Goal: Task Accomplishment & Management: Use online tool/utility

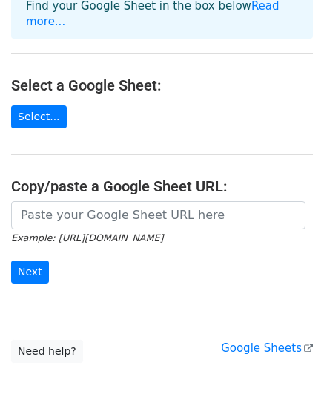
scroll to position [131, 0]
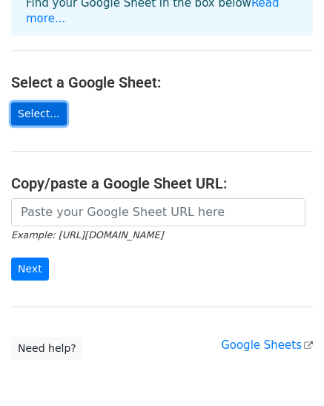
click at [27, 102] on link "Select..." at bounding box center [39, 113] width 56 height 23
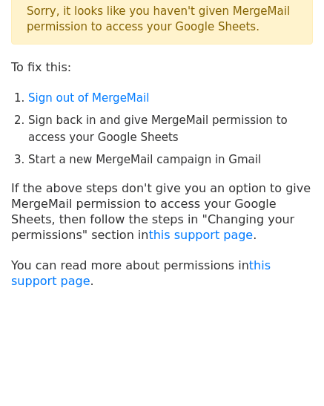
scroll to position [47, 0]
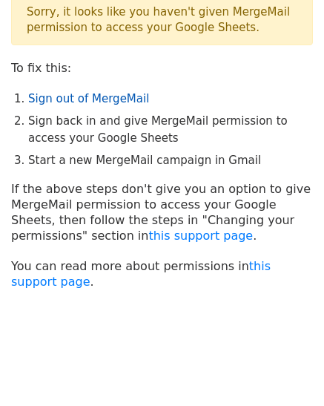
click at [101, 103] on link "Sign out of MergeMail" at bounding box center [88, 98] width 121 height 13
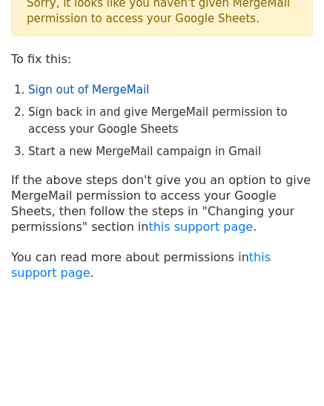
scroll to position [0, 0]
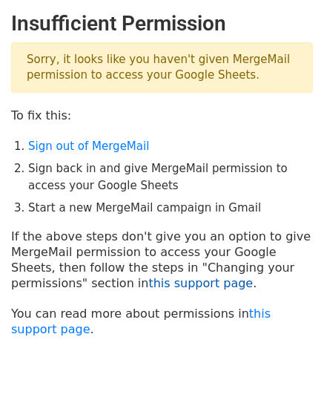
click at [151, 285] on link "this support page" at bounding box center [200, 283] width 105 height 14
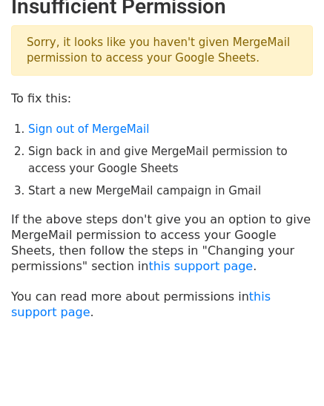
scroll to position [14, 0]
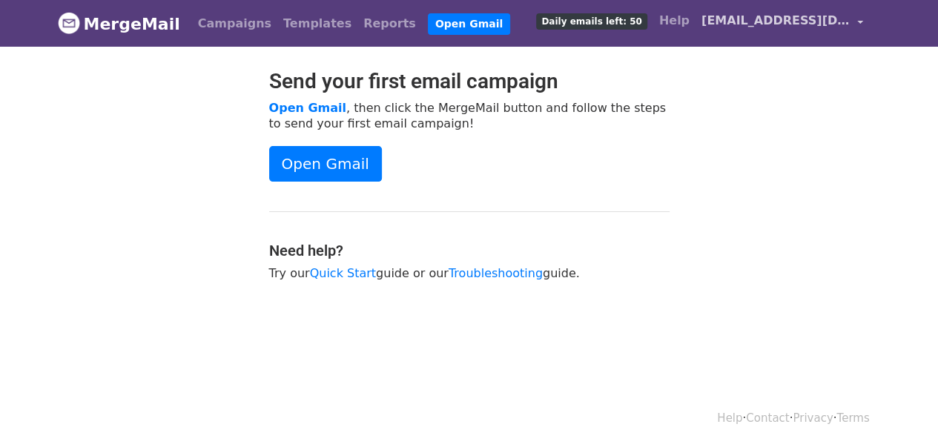
click at [839, 22] on span "[EMAIL_ADDRESS][DOMAIN_NAME]" at bounding box center [775, 21] width 148 height 18
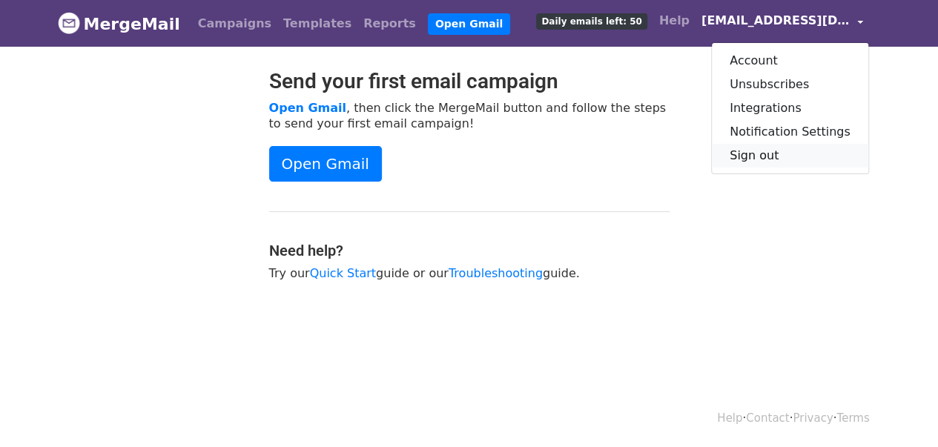
click at [779, 150] on link "Sign out" at bounding box center [790, 156] width 156 height 24
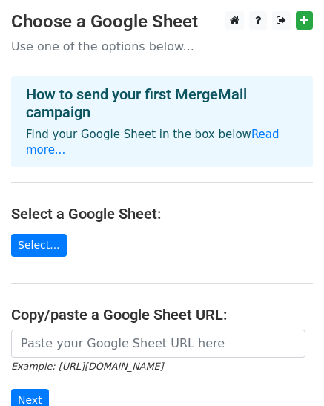
scroll to position [185, 0]
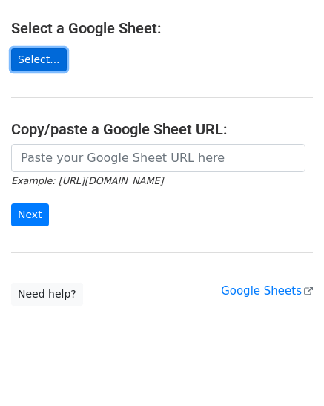
click at [47, 48] on link "Select..." at bounding box center [39, 59] width 56 height 23
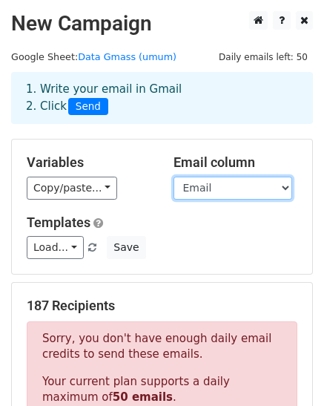
click at [202, 188] on select "Kode Registrasi Nama Email Ukuran Jersey Kategori Peserta Filter Rows to Merge" at bounding box center [233, 187] width 119 height 23
click at [174, 176] on select "Kode Registrasi Nama Email Ukuran Jersey Kategori Peserta Filter Rows to Merge" at bounding box center [233, 187] width 119 height 23
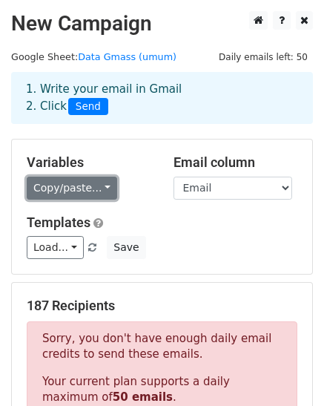
click at [76, 186] on link "Copy/paste..." at bounding box center [72, 187] width 90 height 23
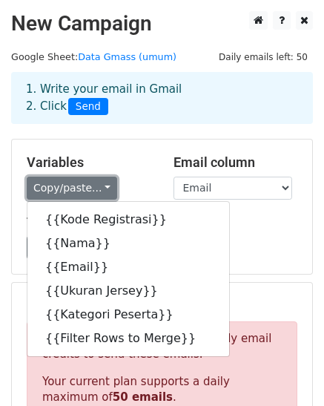
click at [76, 186] on link "Copy/paste..." at bounding box center [72, 187] width 90 height 23
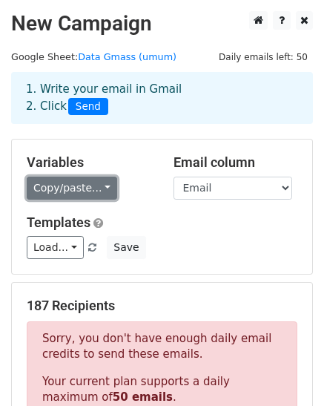
click at [76, 186] on link "Copy/paste..." at bounding box center [72, 187] width 90 height 23
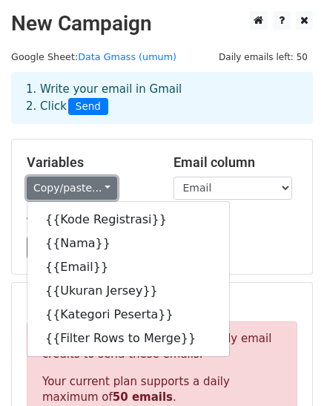
click at [46, 179] on link "Copy/paste..." at bounding box center [72, 187] width 90 height 23
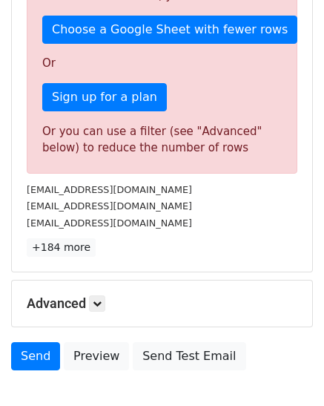
scroll to position [515, 0]
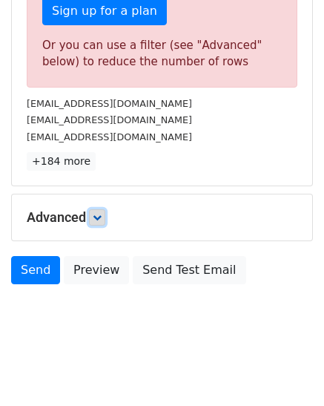
click at [95, 214] on link at bounding box center [97, 217] width 16 height 16
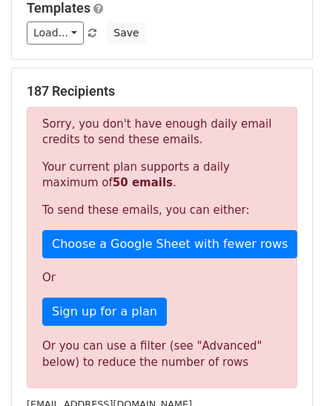
scroll to position [216, 0]
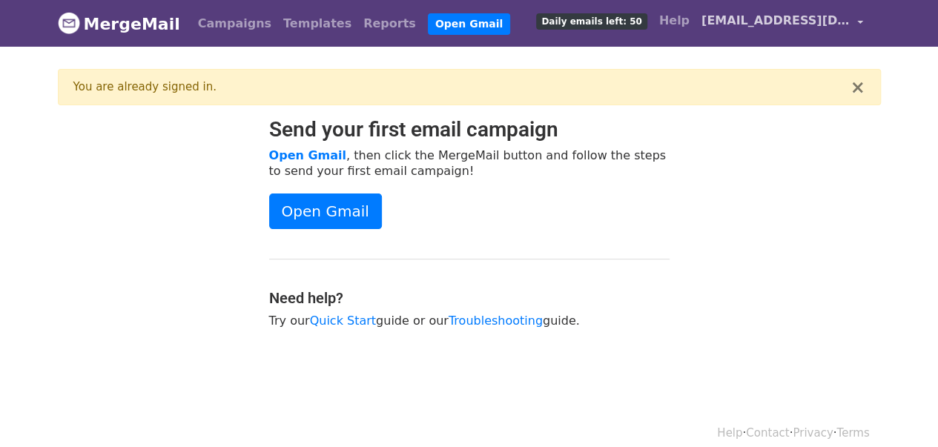
click at [792, 26] on span "[EMAIL_ADDRESS][DOMAIN_NAME]" at bounding box center [775, 21] width 148 height 18
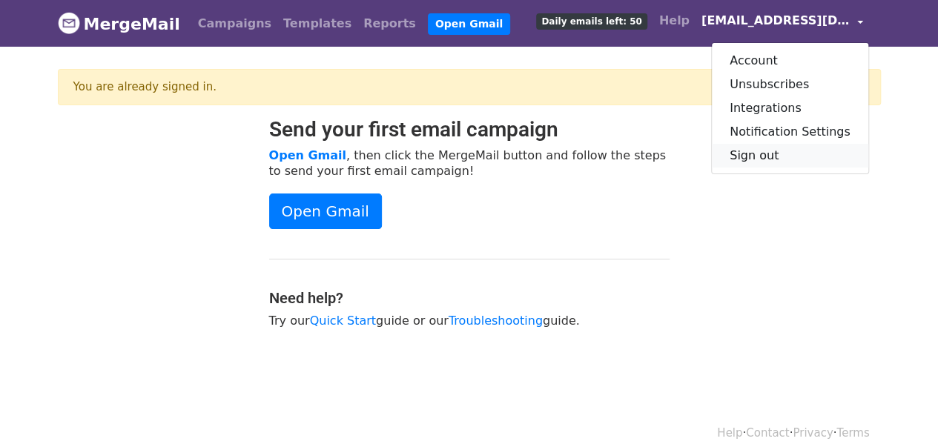
click at [774, 151] on link "Sign out" at bounding box center [790, 156] width 156 height 24
